Goal: Information Seeking & Learning: Find specific fact

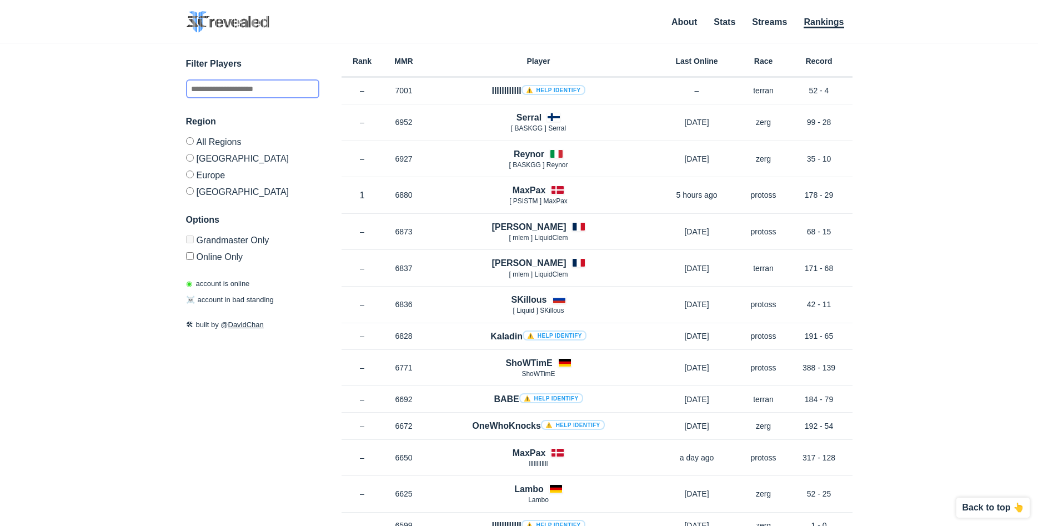
click at [260, 95] on input "text" at bounding box center [252, 88] width 133 height 19
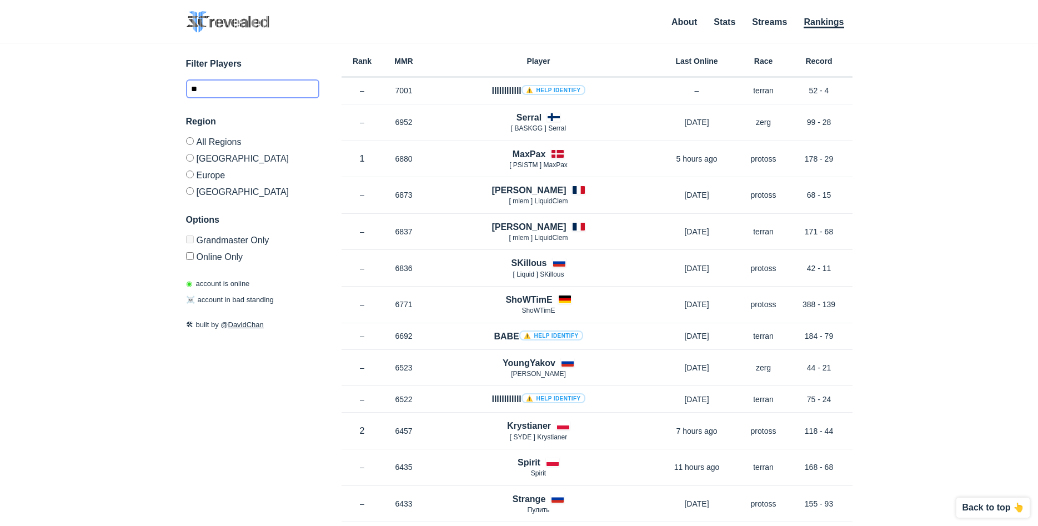
type input "*"
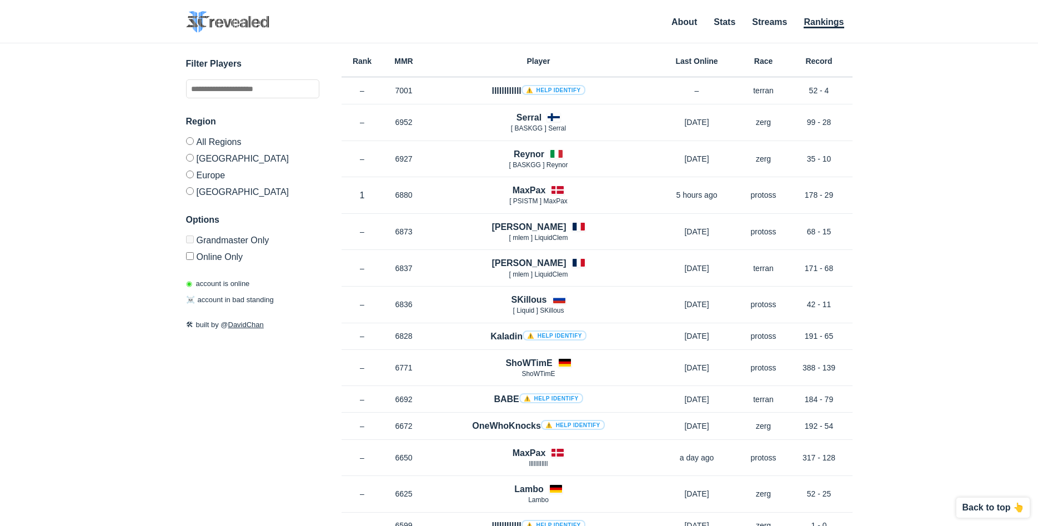
click at [203, 137] on label "All Regions" at bounding box center [252, 143] width 133 height 12
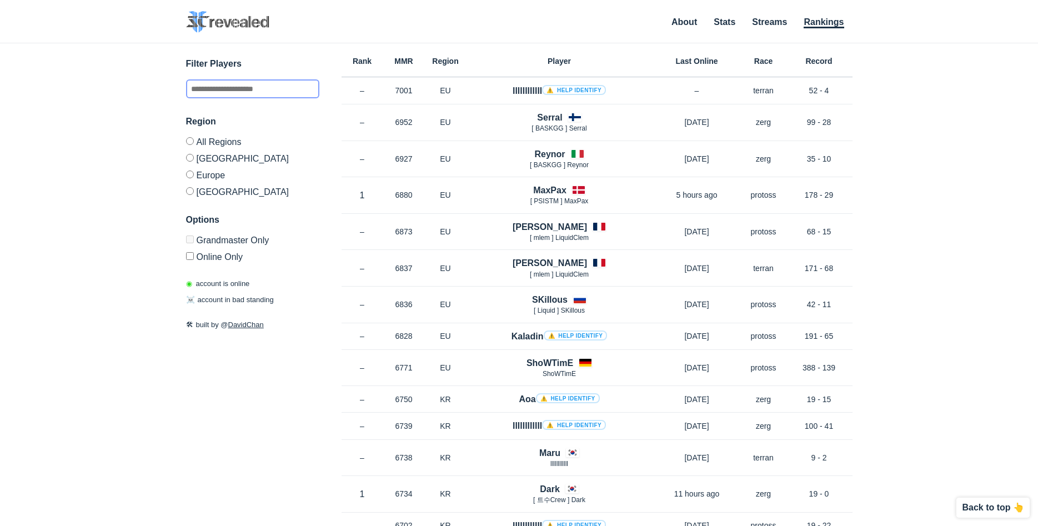
click at [258, 91] on input "text" at bounding box center [252, 88] width 133 height 19
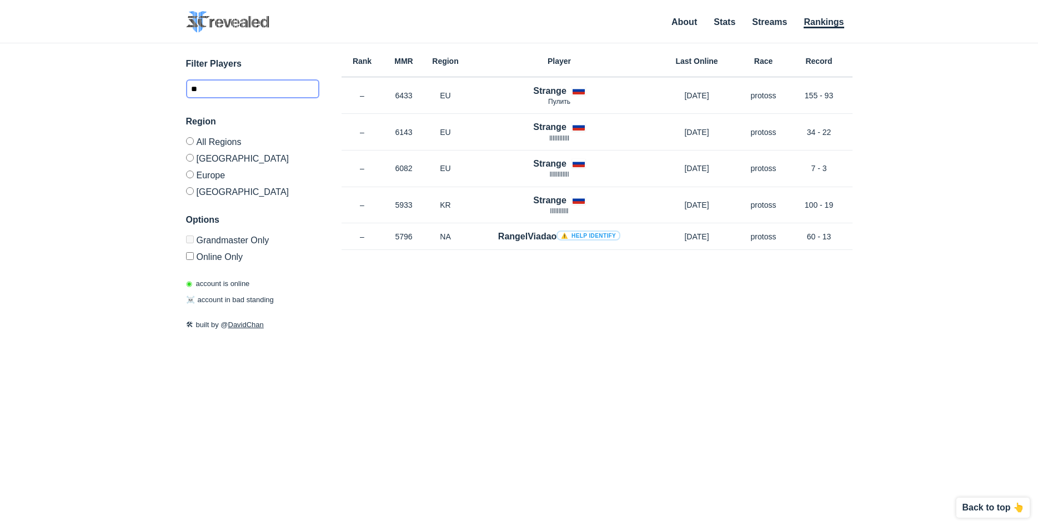
type input "*"
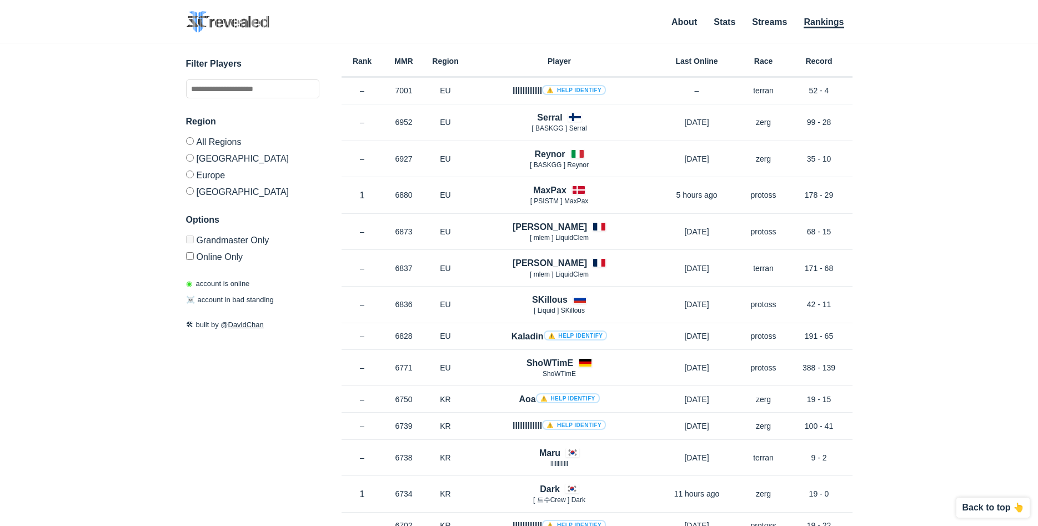
click at [191, 234] on div "Options Grandmaster Only Online Only" at bounding box center [252, 237] width 133 height 48
click at [190, 236] on div "Options Grandmaster Only Online Only" at bounding box center [252, 237] width 133 height 48
click at [196, 259] on label "Online Only" at bounding box center [252, 255] width 133 height 14
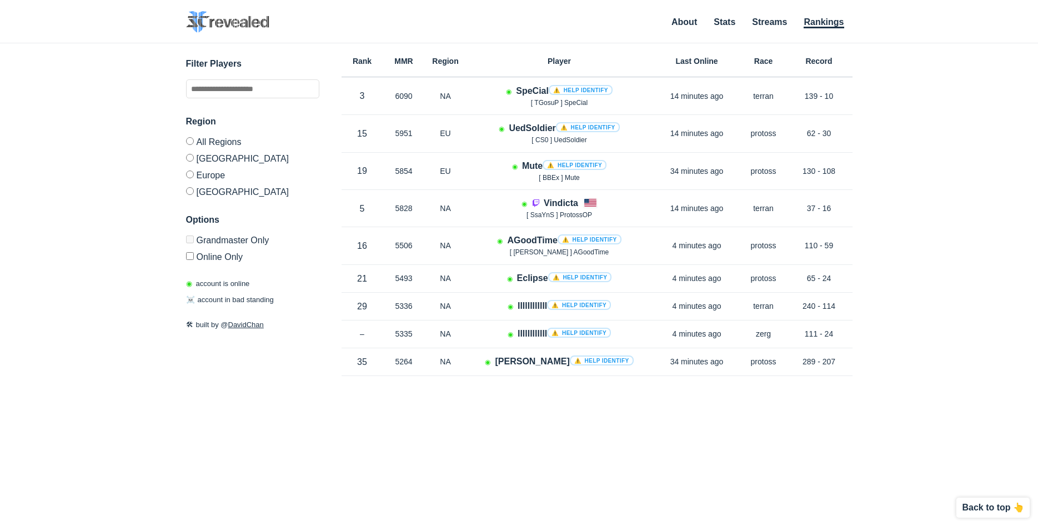
click at [195, 259] on label "Online Only" at bounding box center [252, 255] width 133 height 14
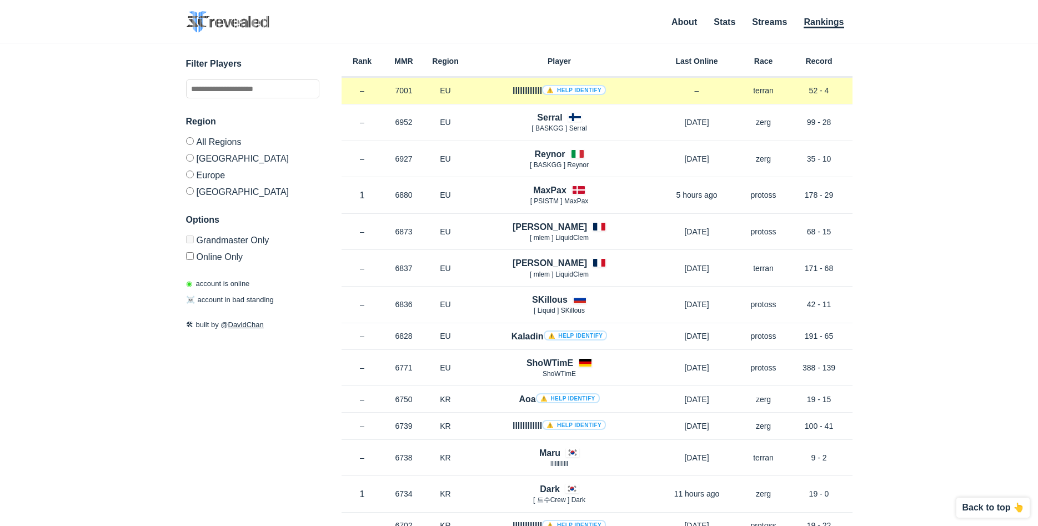
click at [566, 89] on link "⚠️ Help identify" at bounding box center [574, 90] width 64 height 10
